Goal: Transaction & Acquisition: Book appointment/travel/reservation

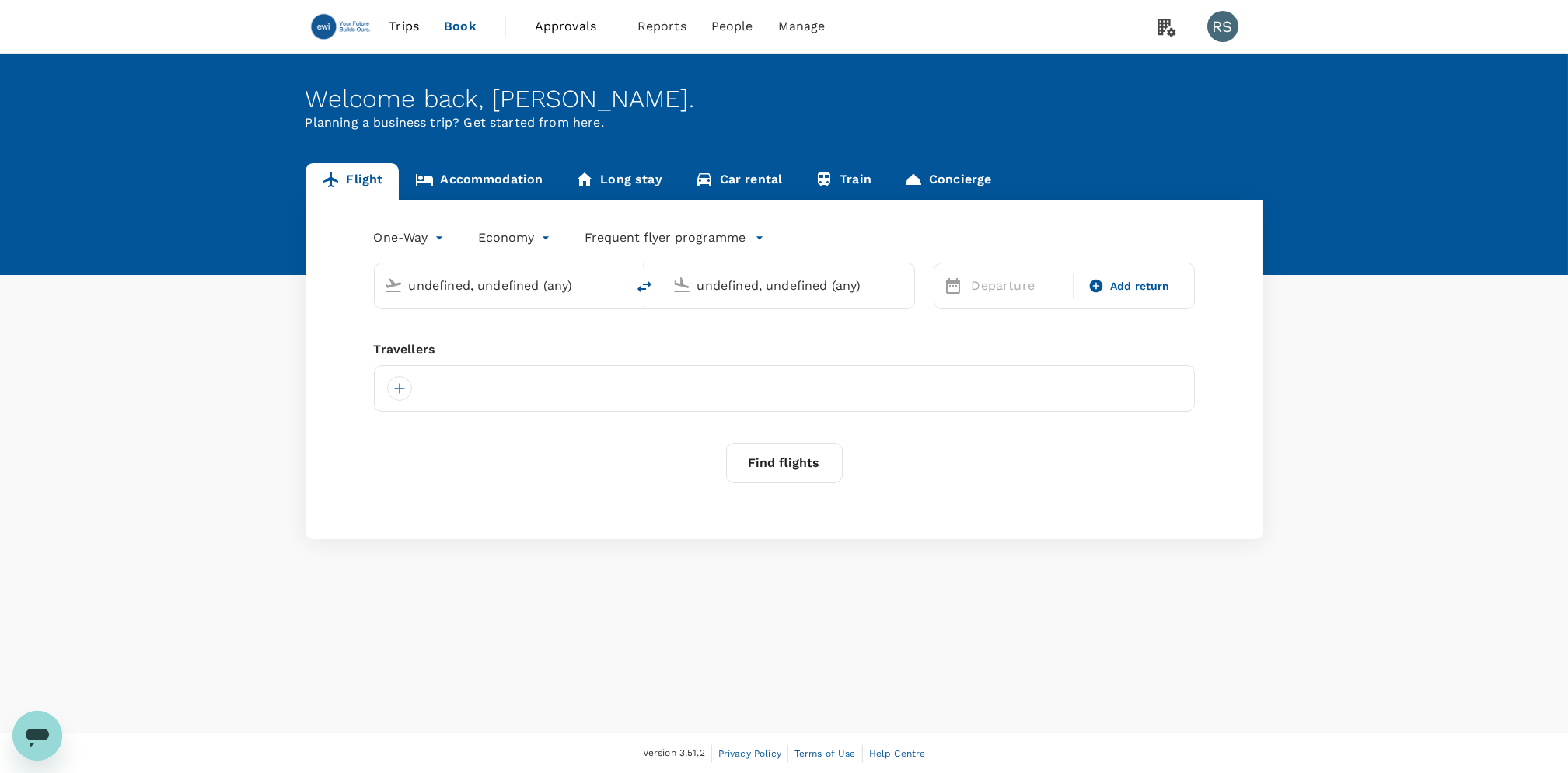
type input "[GEOGRAPHIC_DATA], [GEOGRAPHIC_DATA] (any)"
type input "Amsterdam Schiphol (AMS)"
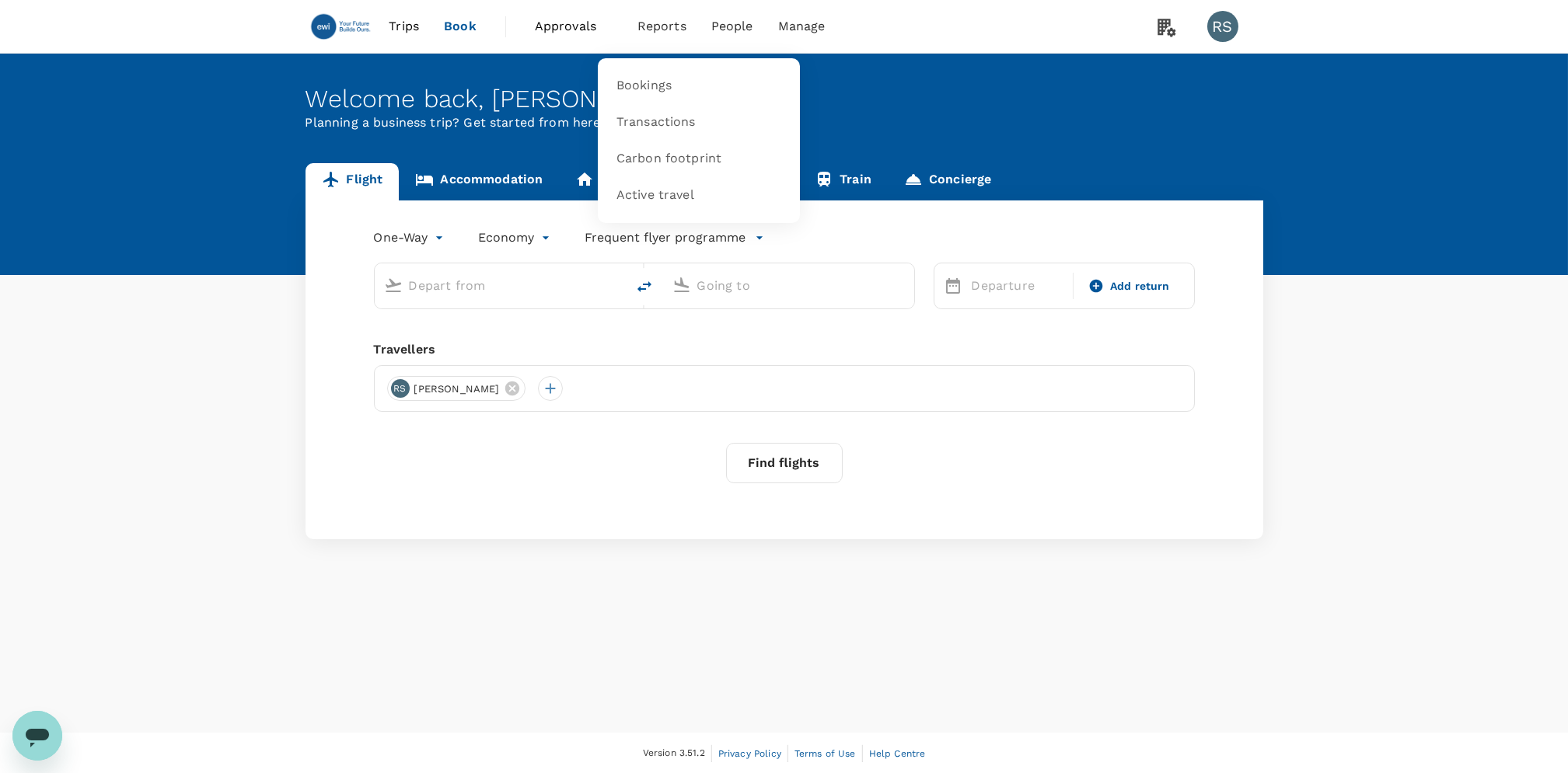
type input "[GEOGRAPHIC_DATA], [GEOGRAPHIC_DATA] (any)"
type input "Amsterdam Schiphol (AMS)"
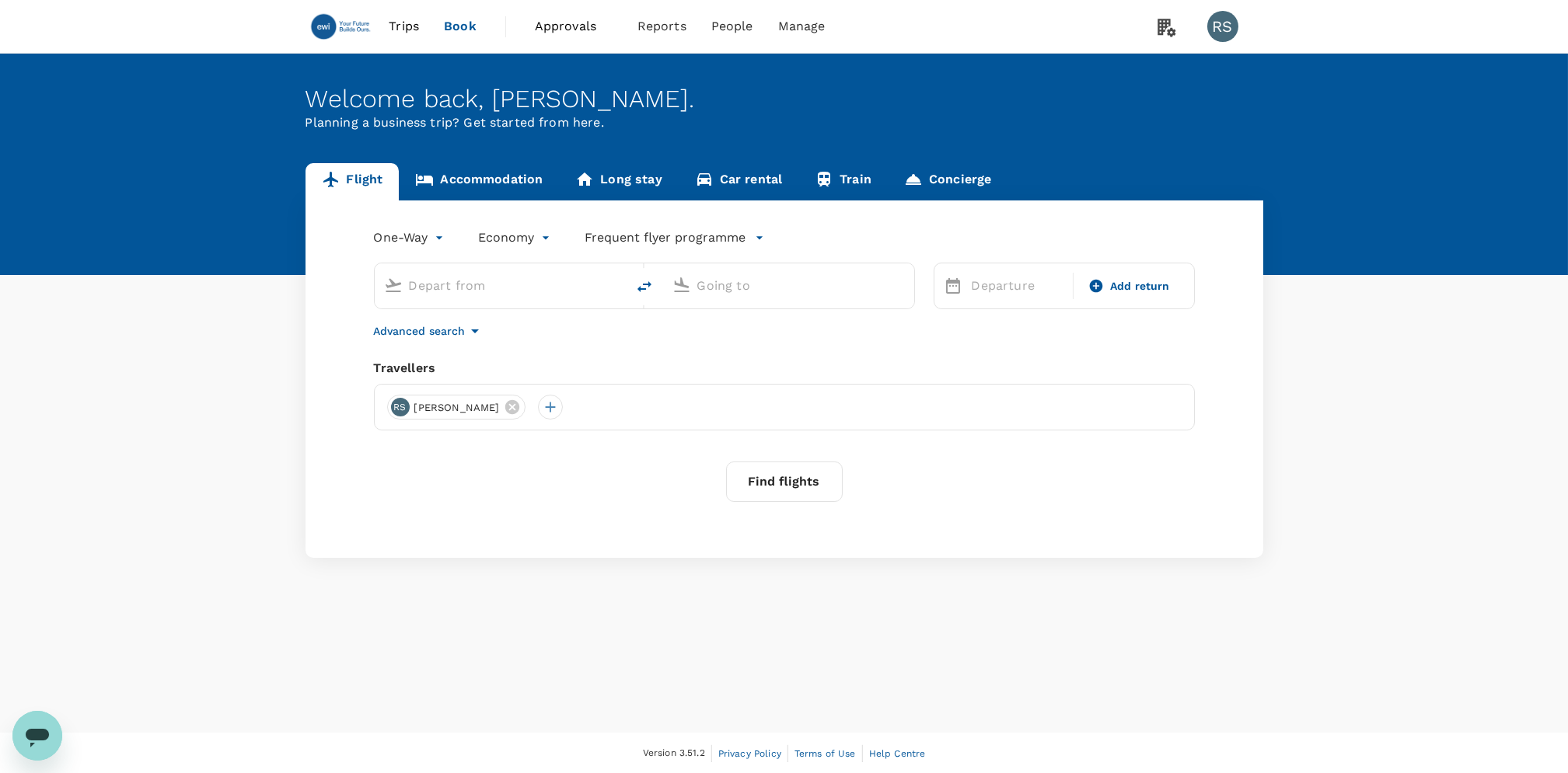
type input "[GEOGRAPHIC_DATA], [GEOGRAPHIC_DATA] (any)"
type input "Amsterdam Schiphol (AMS)"
type input "undefined, undefined (any)"
type input "[GEOGRAPHIC_DATA], [GEOGRAPHIC_DATA] (any)"
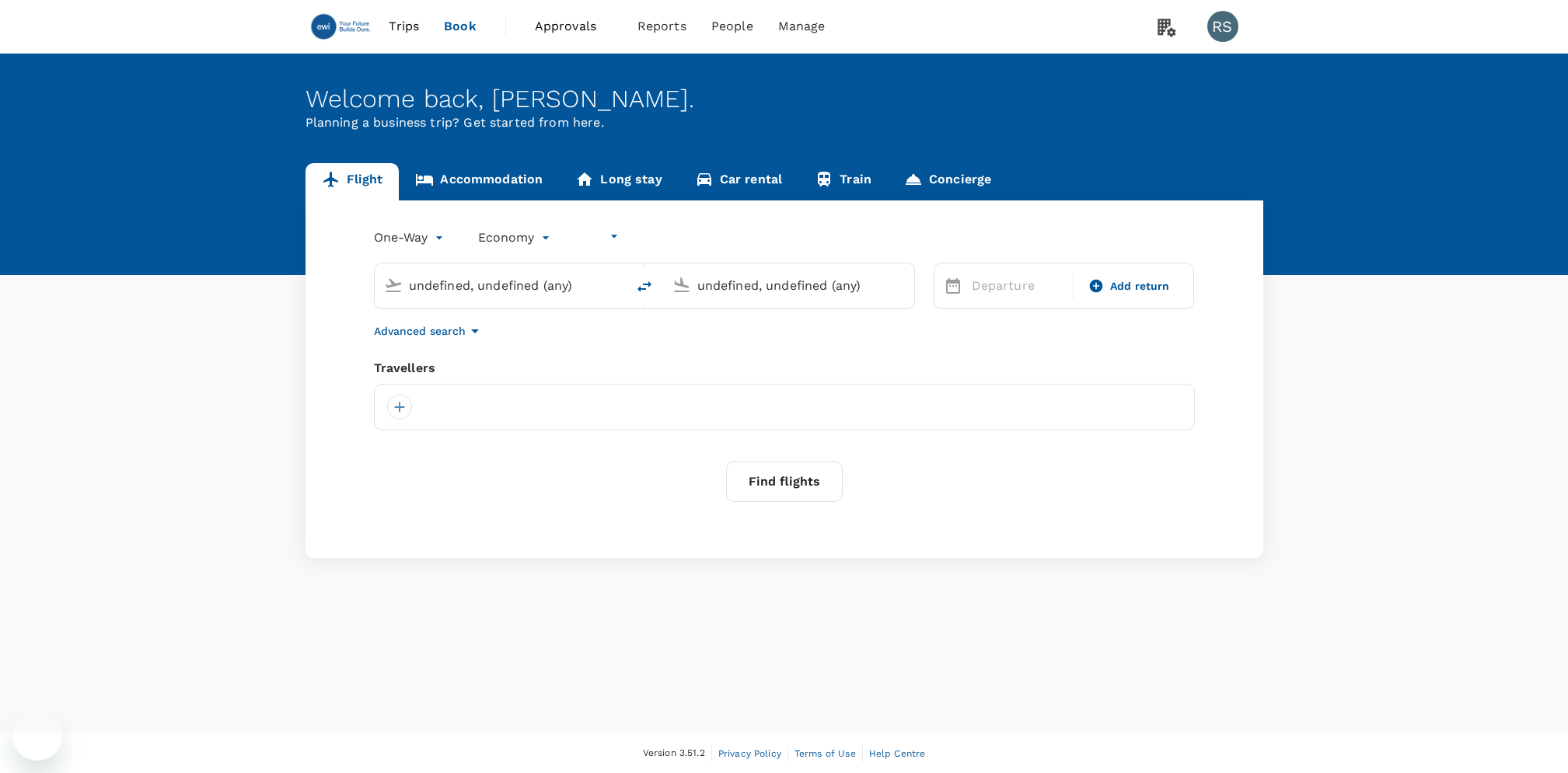
type input "Amsterdam Schiphol (AMS)"
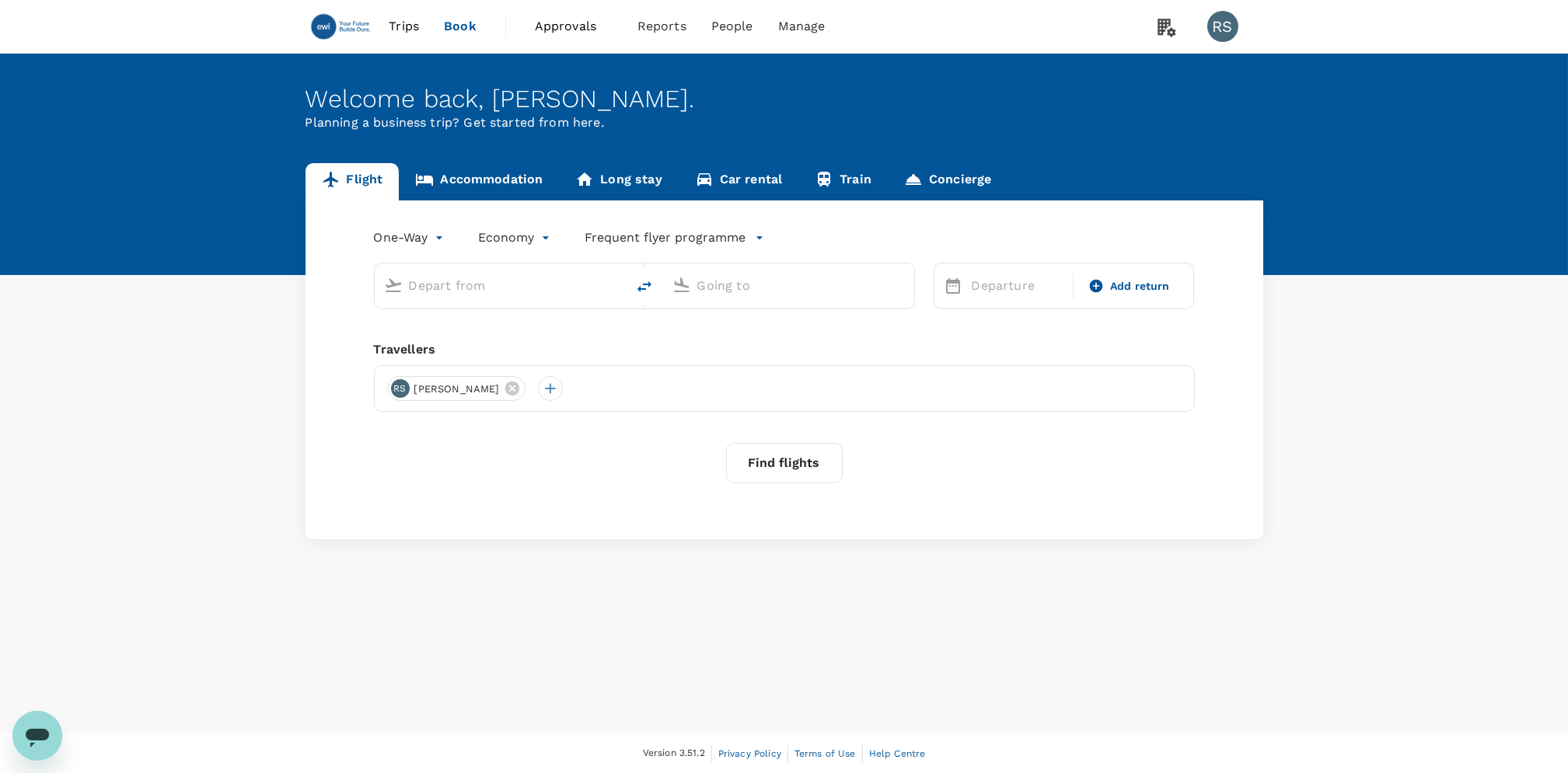
type input "[GEOGRAPHIC_DATA], [GEOGRAPHIC_DATA] (any)"
type input "Amsterdam Schiphol (AMS)"
